Goal: Task Accomplishment & Management: Manage account settings

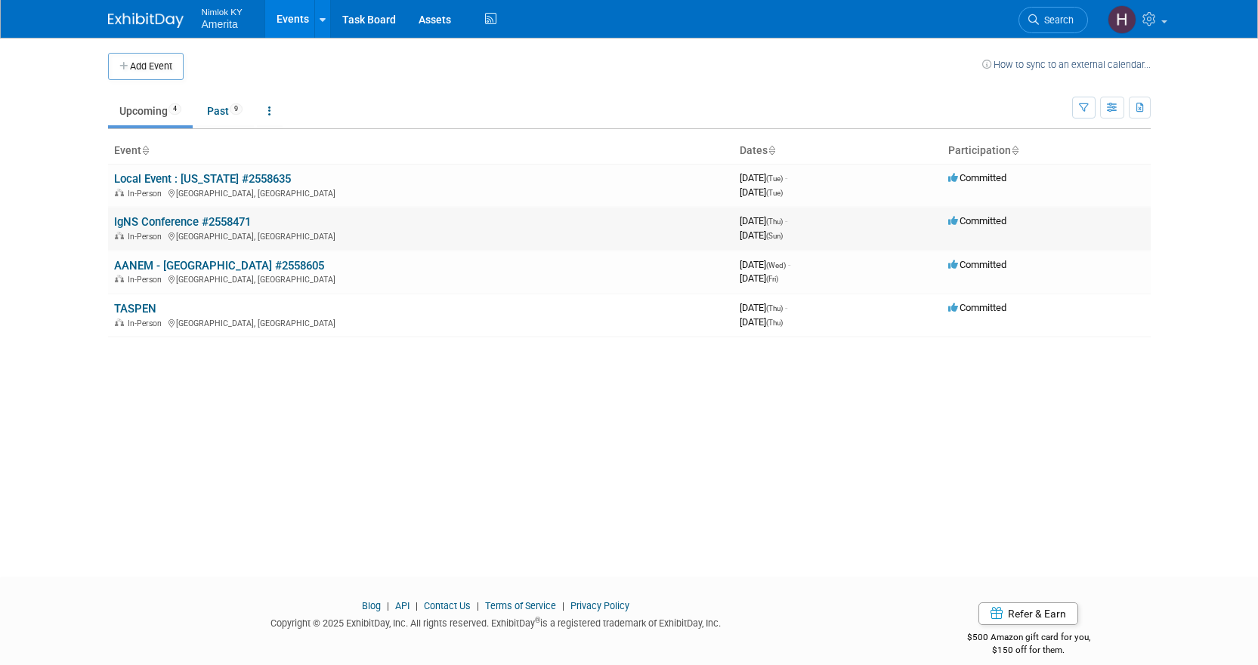
click at [236, 217] on link "IgNS Conference #2558471" at bounding box center [182, 222] width 137 height 14
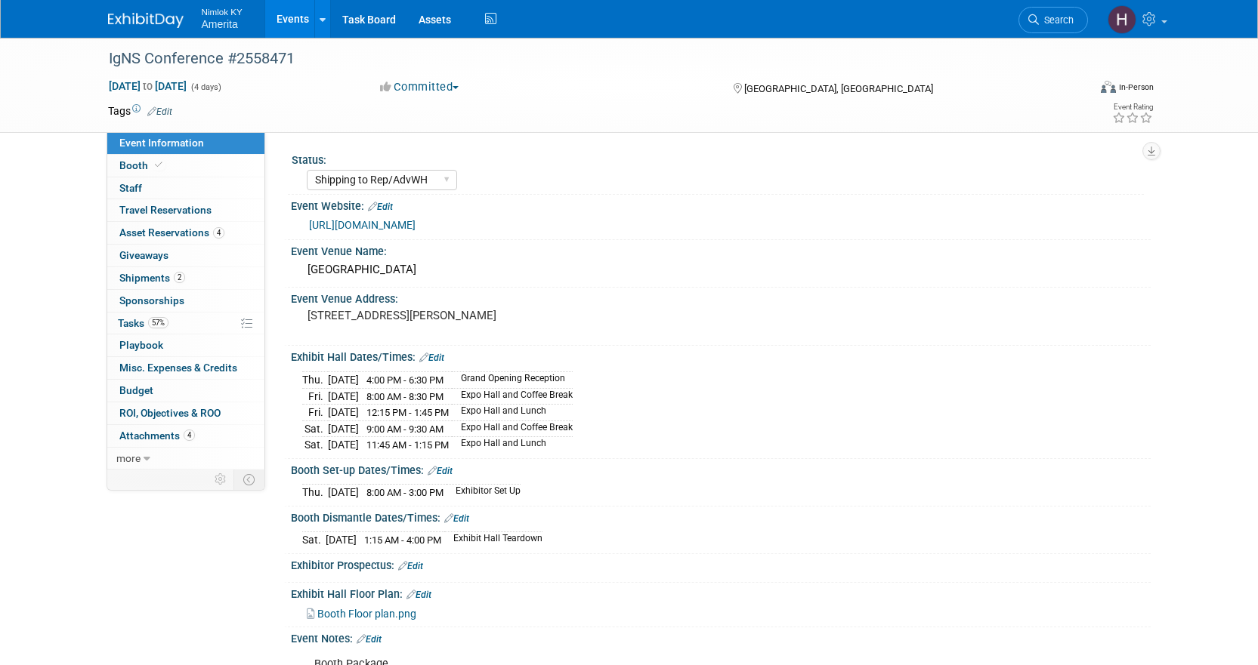
select select "Shipping to Rep/AdvWH"
click at [131, 326] on span "Tasks 57%" at bounding box center [143, 323] width 51 height 12
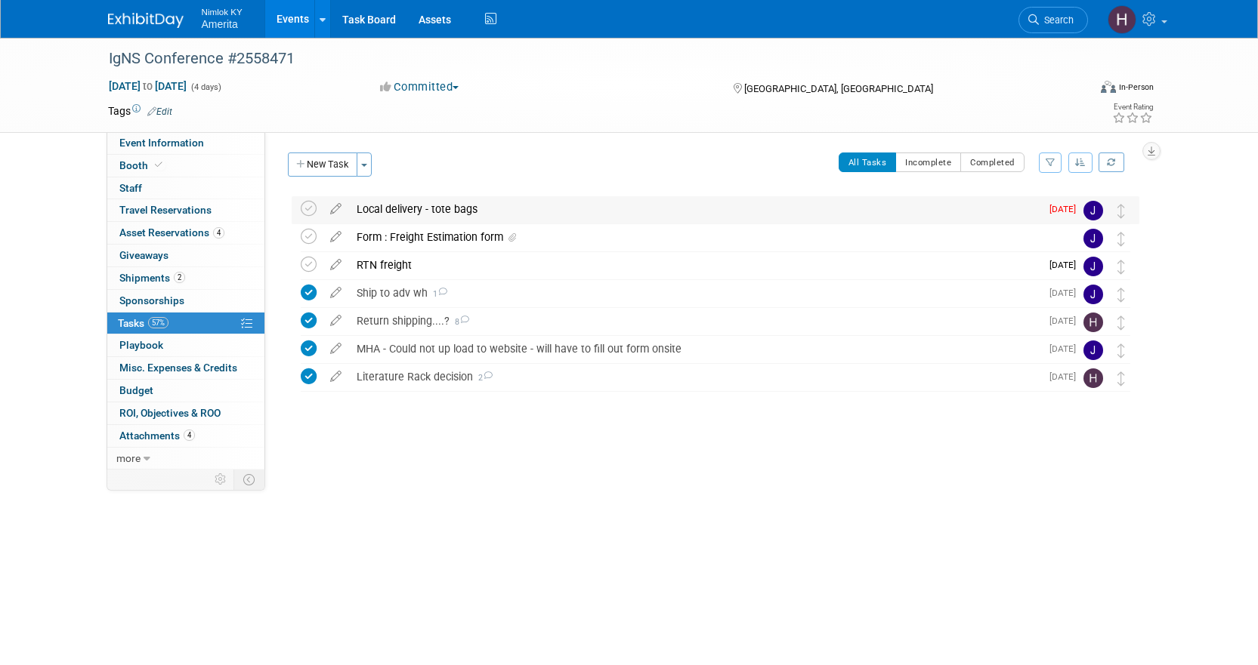
click at [412, 211] on div "Local delivery - tote bags" at bounding box center [694, 209] width 691 height 26
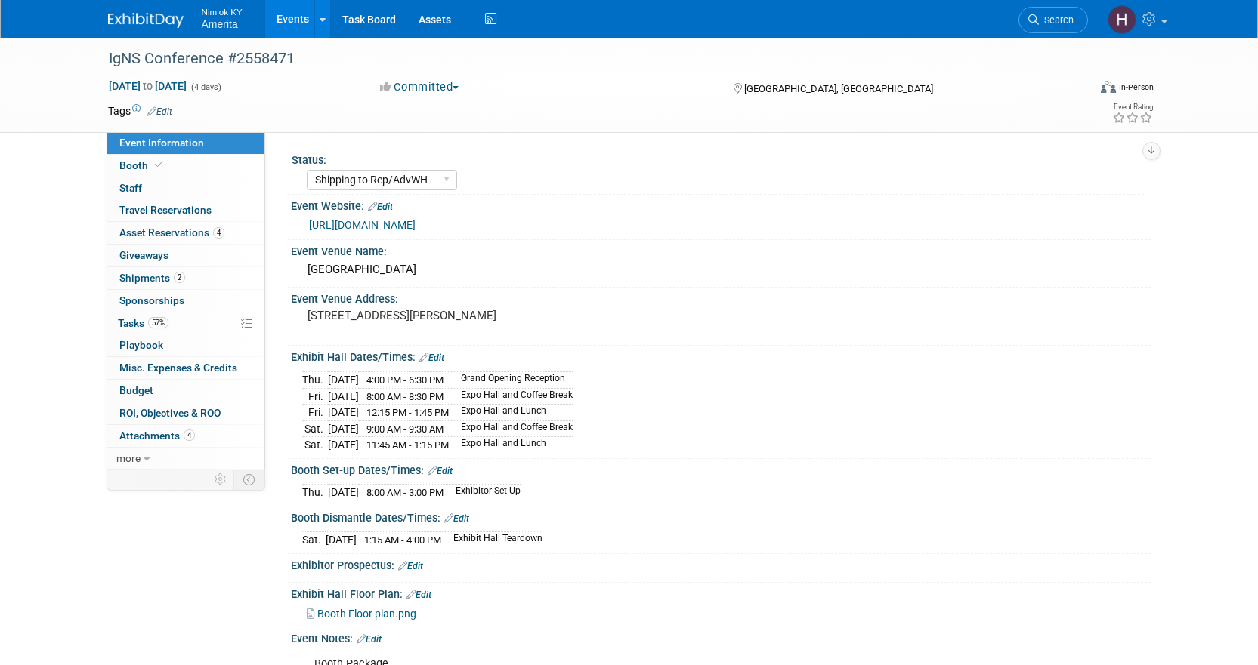
select select "Shipping to Rep/AdvWH"
click at [132, 323] on span "Tasks 57%" at bounding box center [143, 323] width 51 height 12
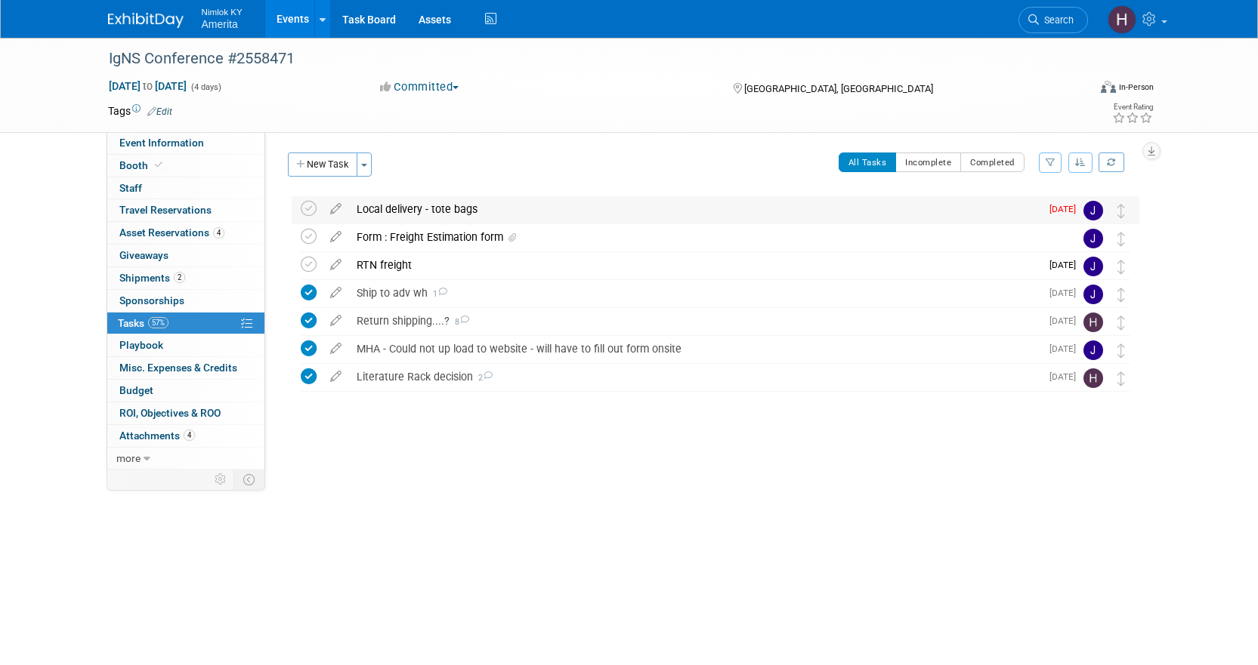
click at [426, 215] on div "Local delivery - tote bags" at bounding box center [694, 209] width 691 height 26
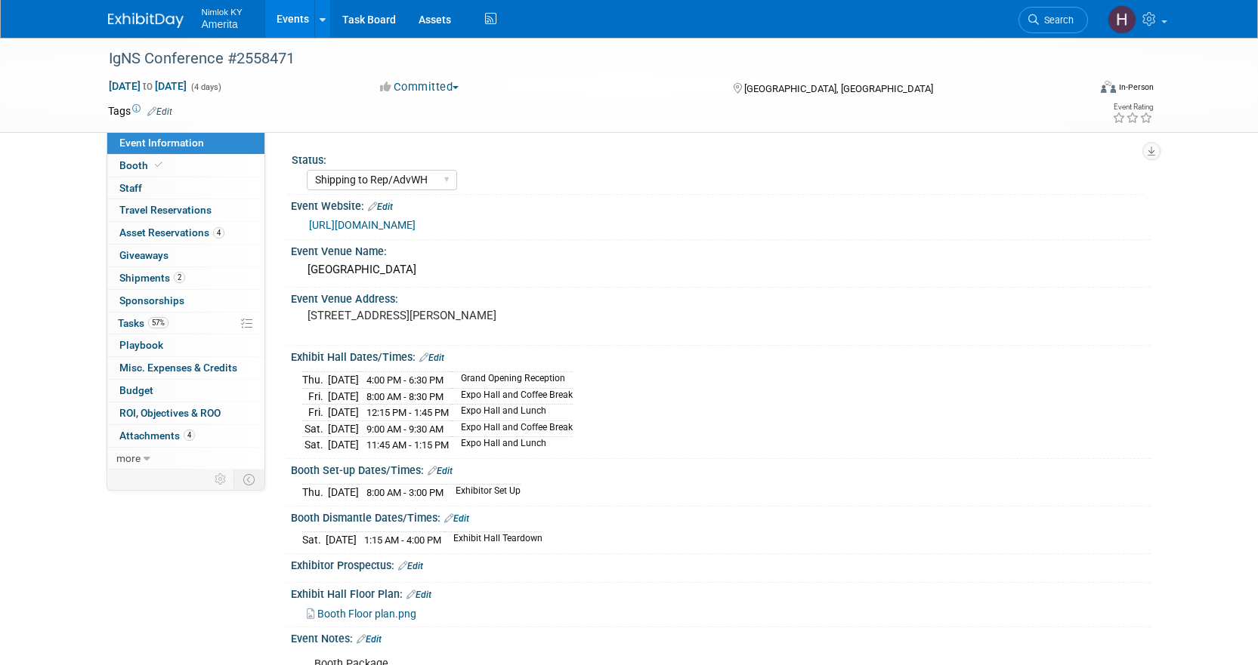
select select "Shipping to Rep/AdvWH"
click at [189, 328] on link "57% Tasks 57%" at bounding box center [185, 324] width 157 height 22
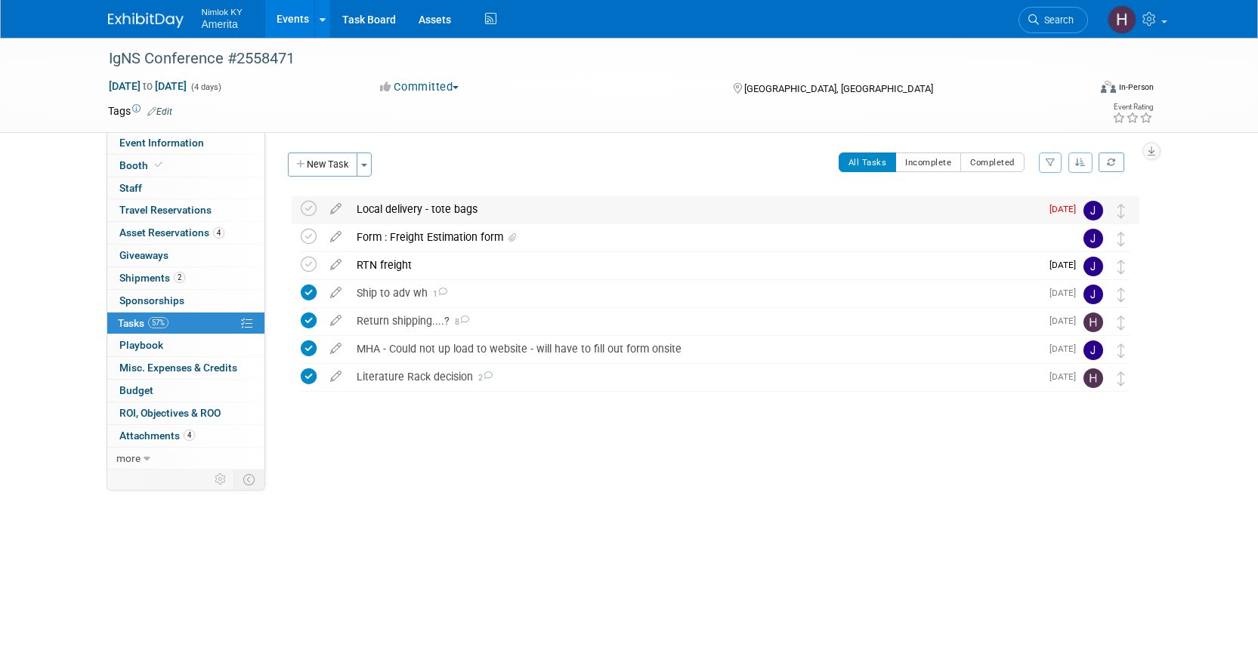
click at [566, 211] on div "Local delivery - tote bags" at bounding box center [694, 209] width 691 height 26
